Goal: Find specific page/section: Find specific page/section

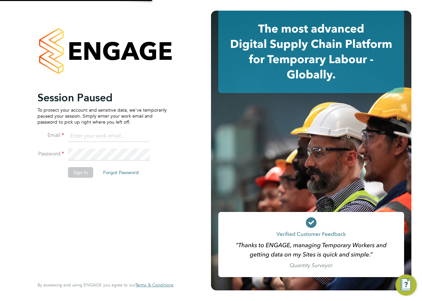
type input "[EMAIL_ADDRESS][PERSON_NAME][DOMAIN_NAME]"
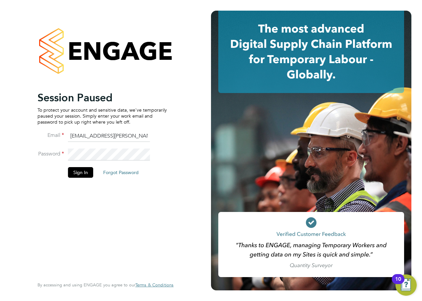
click at [110, 198] on div "Session Paused To protect your account and sensitive data, we've temporarily pa…" at bounding box center [101, 183] width 129 height 185
click at [80, 175] on button "Sign In" at bounding box center [80, 172] width 25 height 11
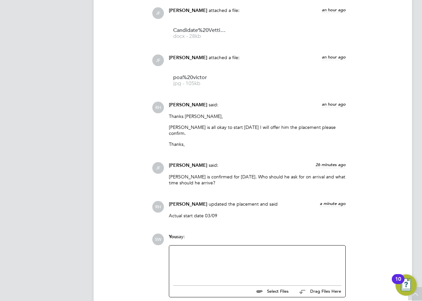
scroll to position [885, 0]
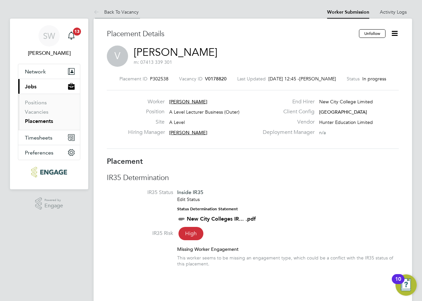
click at [116, 10] on link "Back To Vacancy" at bounding box center [116, 12] width 45 height 6
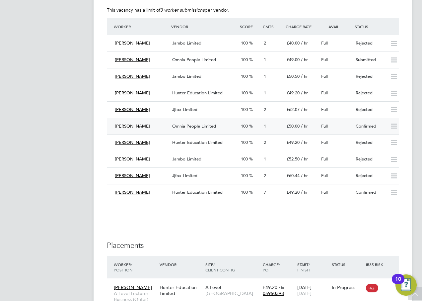
click at [396, 128] on icon at bounding box center [394, 125] width 8 height 5
